Goal: Information Seeking & Learning: Learn about a topic

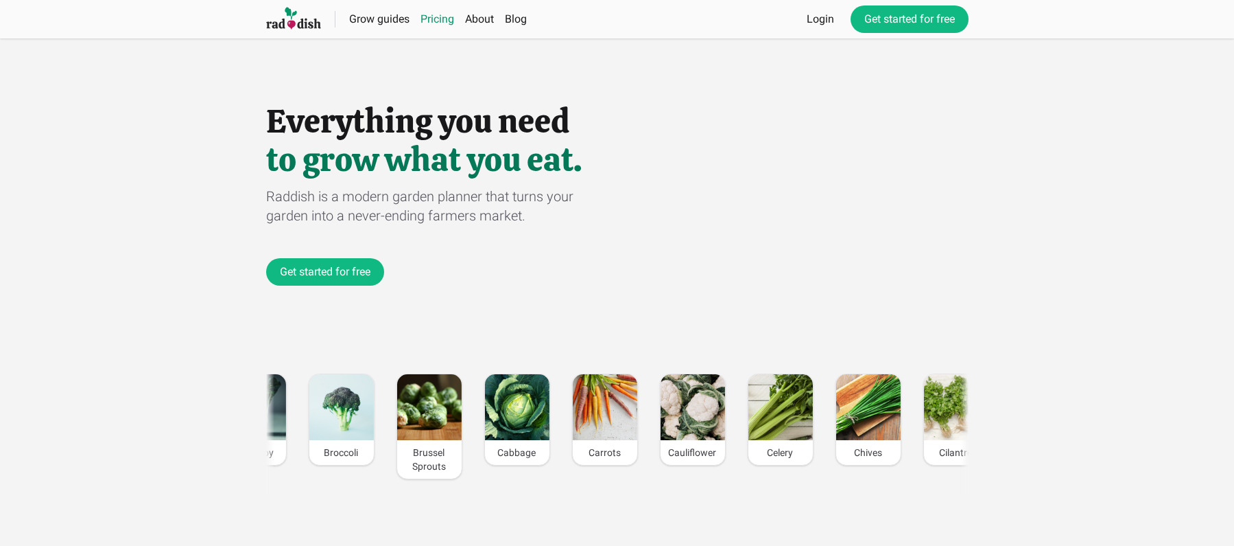
click at [436, 23] on link "Pricing" at bounding box center [438, 18] width 34 height 13
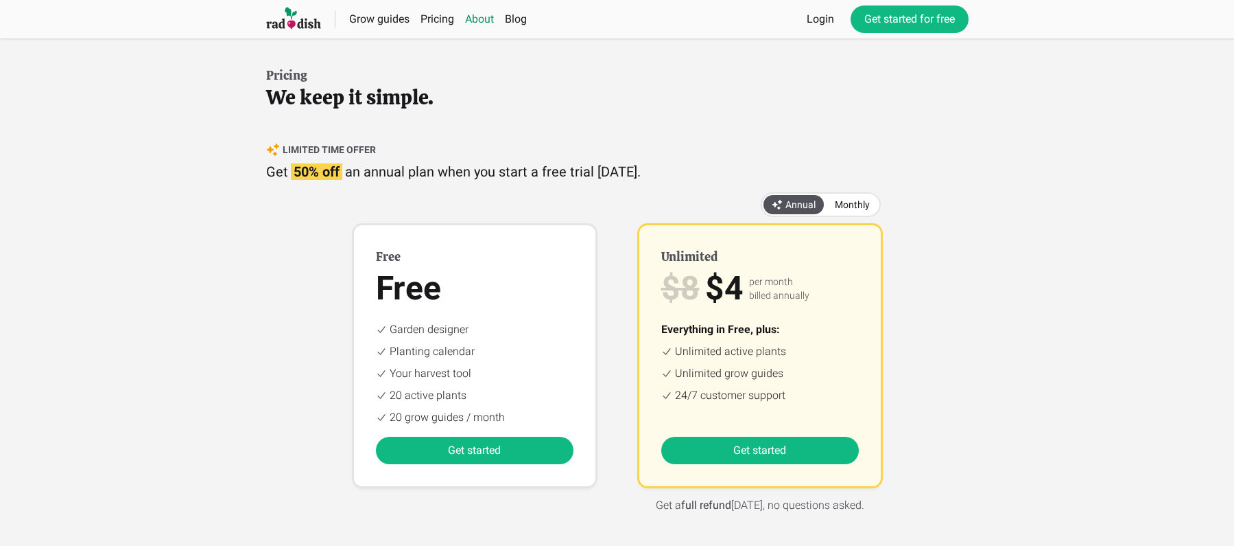
click at [473, 16] on link "About" at bounding box center [479, 18] width 29 height 13
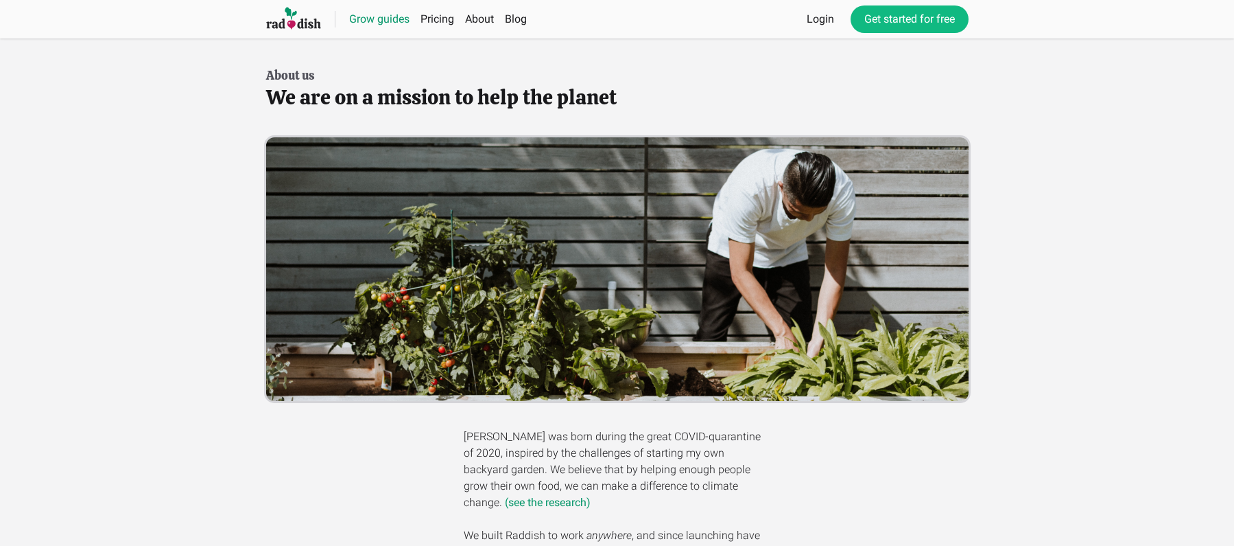
click at [366, 16] on link "Grow guides" at bounding box center [379, 18] width 60 height 13
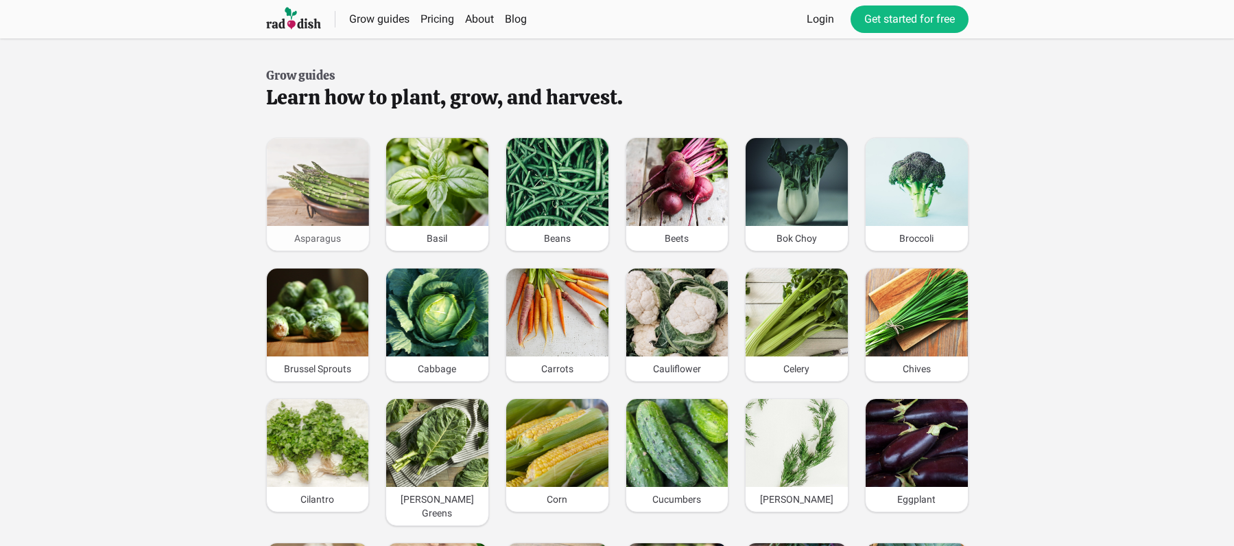
click at [316, 137] on link "Asparagus" at bounding box center [318, 194] width 104 height 114
click at [423, 21] on link "Pricing" at bounding box center [438, 18] width 34 height 13
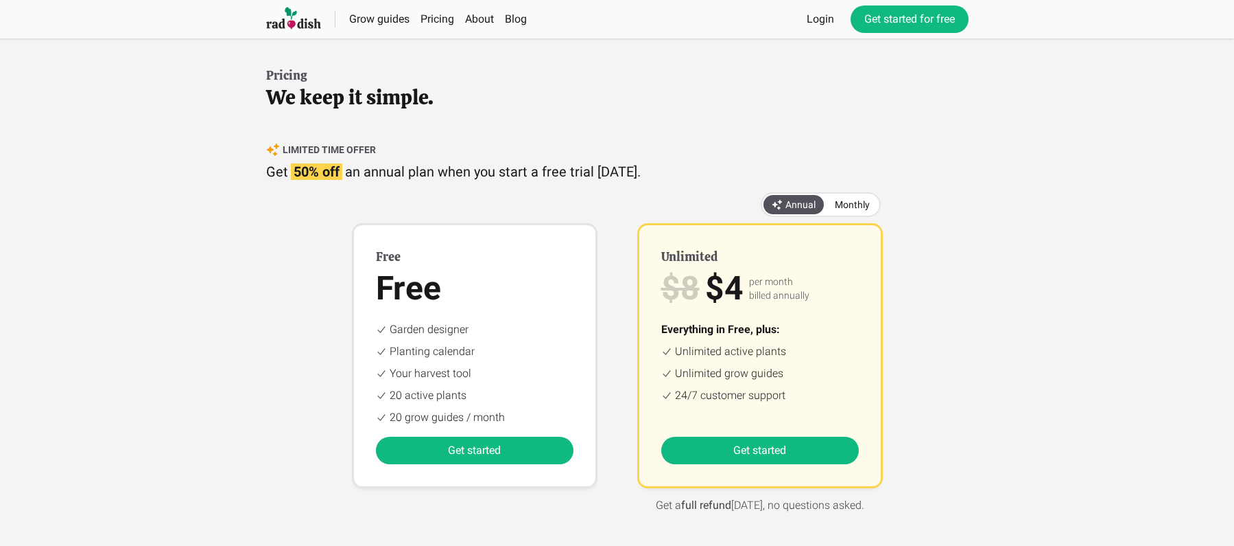
click at [548, 318] on div "Free Free Garden designer Planting calendar Your harvest tool 20 active plants …" at bounding box center [475, 336] width 198 height 178
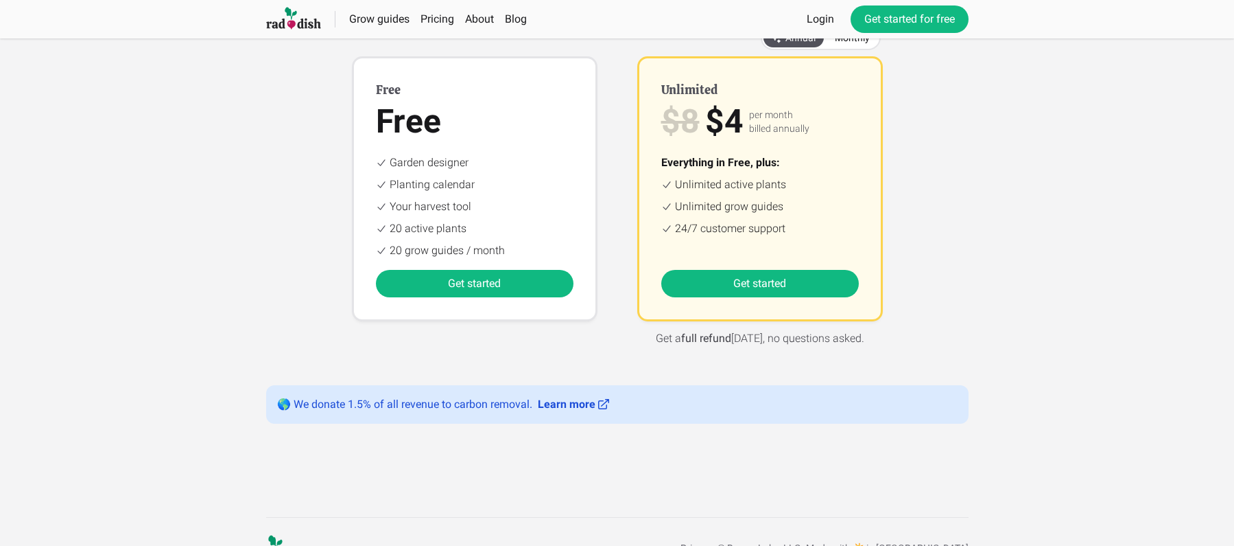
scroll to position [199, 0]
